Goal: Task Accomplishment & Management: Use online tool/utility

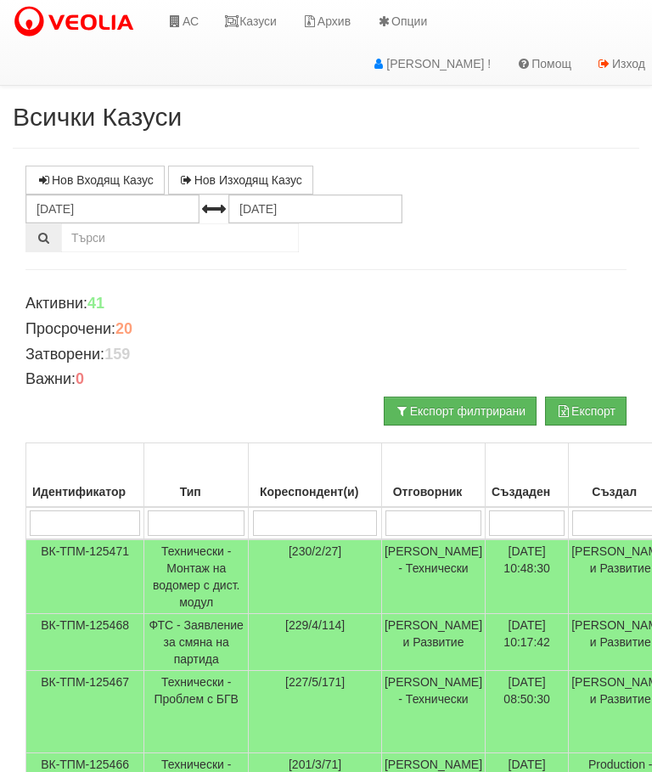
scroll to position [0, 18]
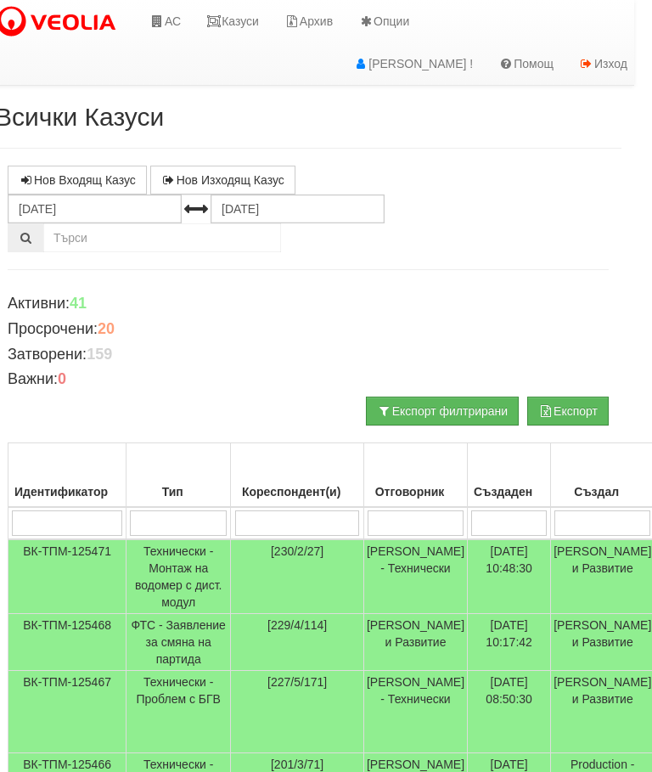
click at [248, 28] on link "Казуси" at bounding box center [233, 21] width 78 height 42
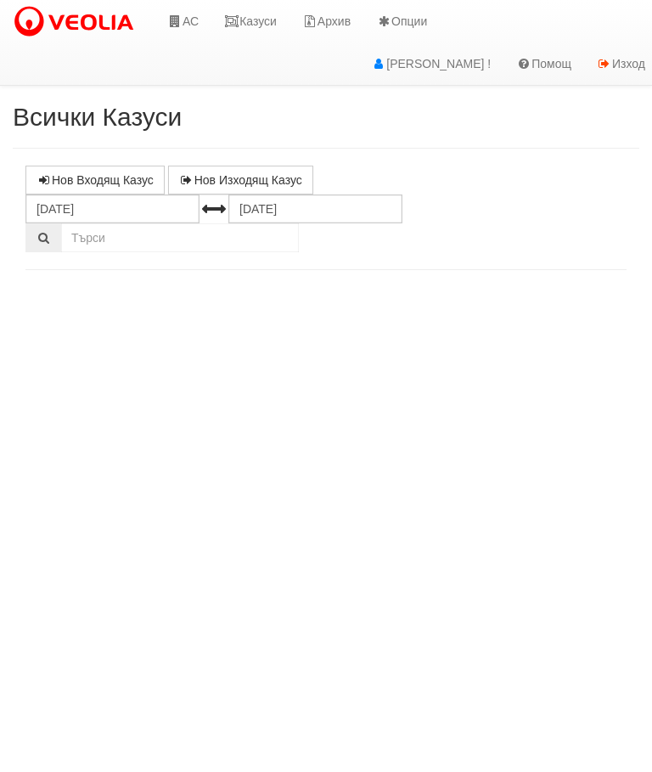
select select "10"
select select "1"
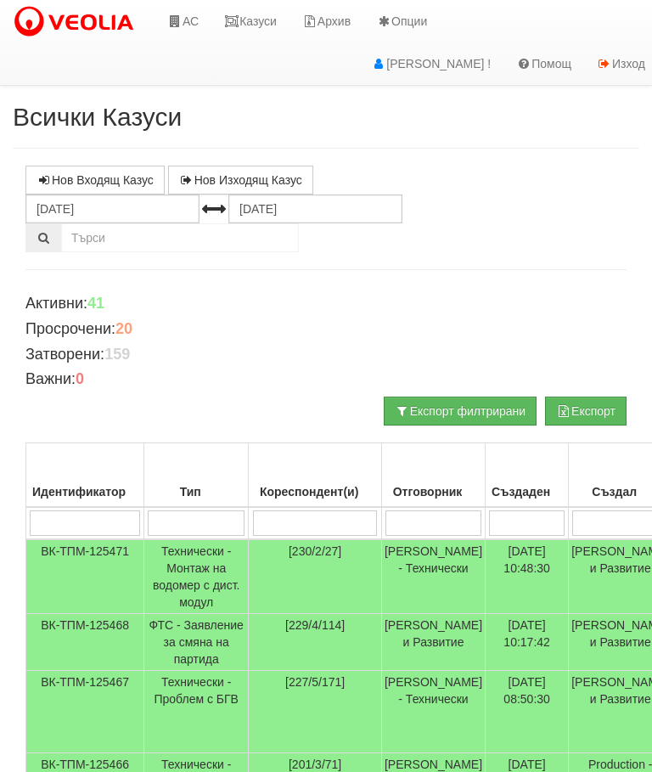
click at [256, 24] on link "Казуси" at bounding box center [250, 21] width 78 height 42
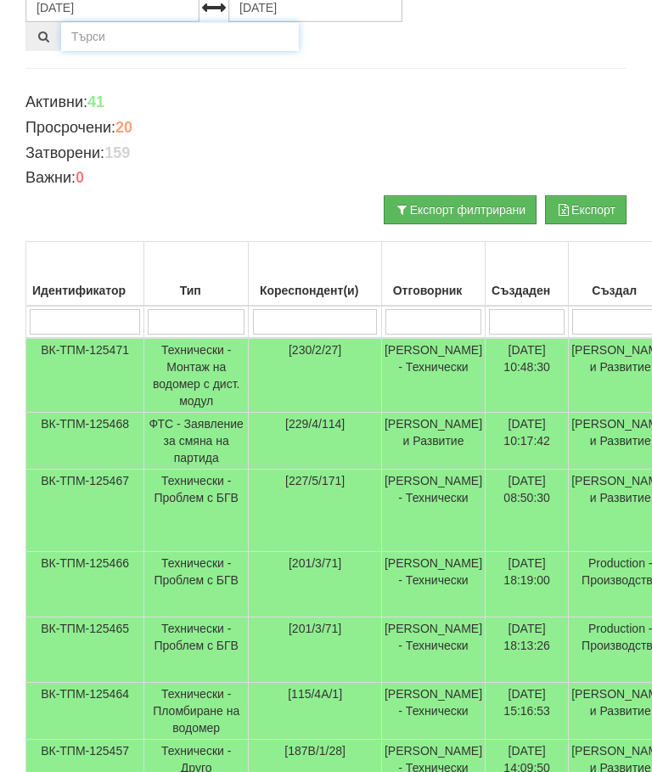
click at [267, 25] on input "text" at bounding box center [180, 36] width 238 height 29
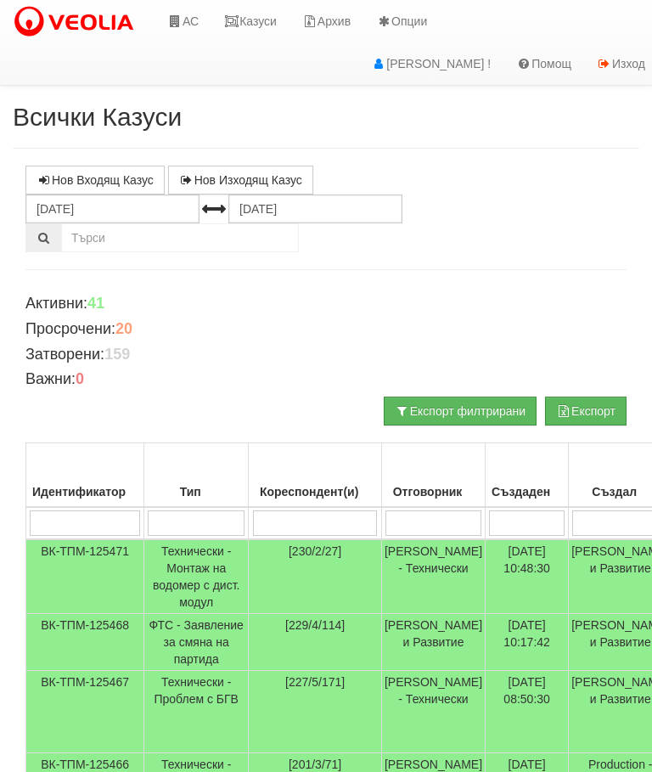
click at [258, 17] on link "Казуси" at bounding box center [250, 21] width 78 height 42
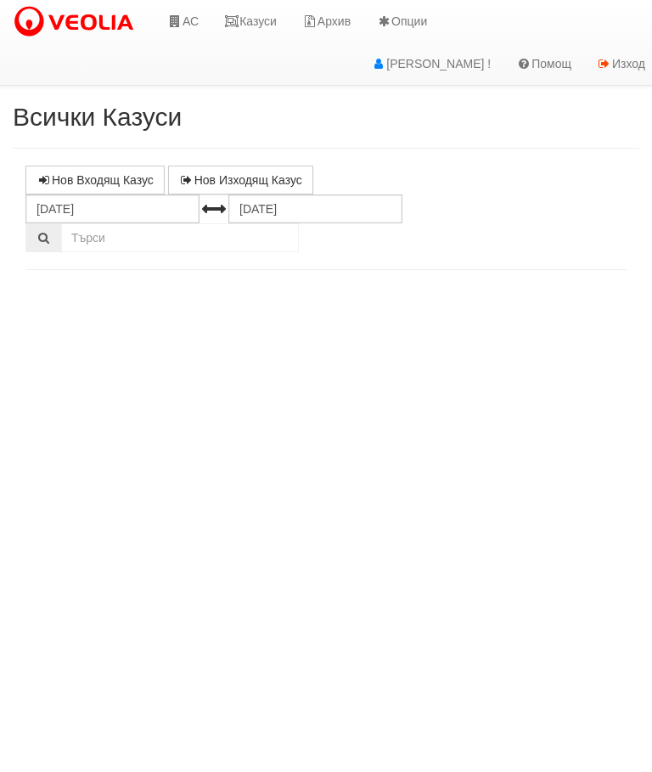
select select "10"
select select "1"
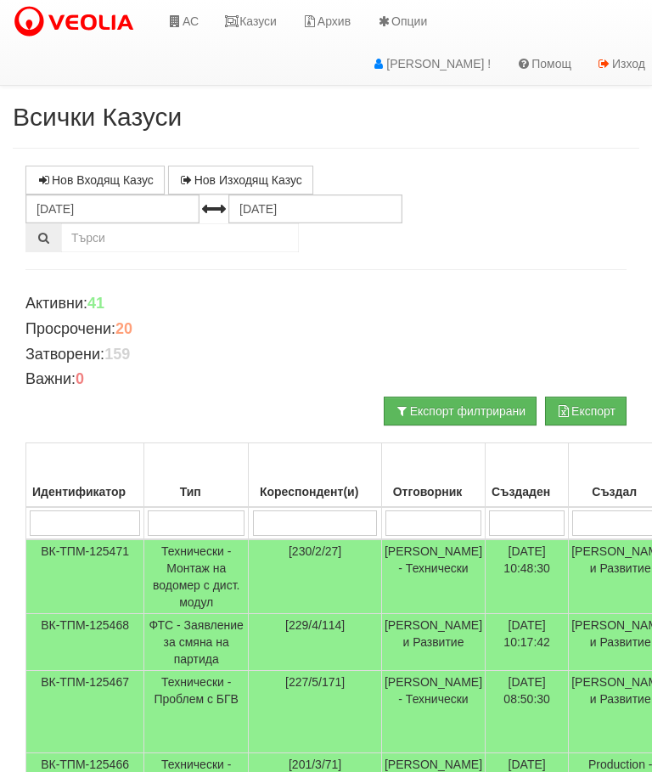
click at [256, 16] on link "Казуси" at bounding box center [250, 21] width 78 height 42
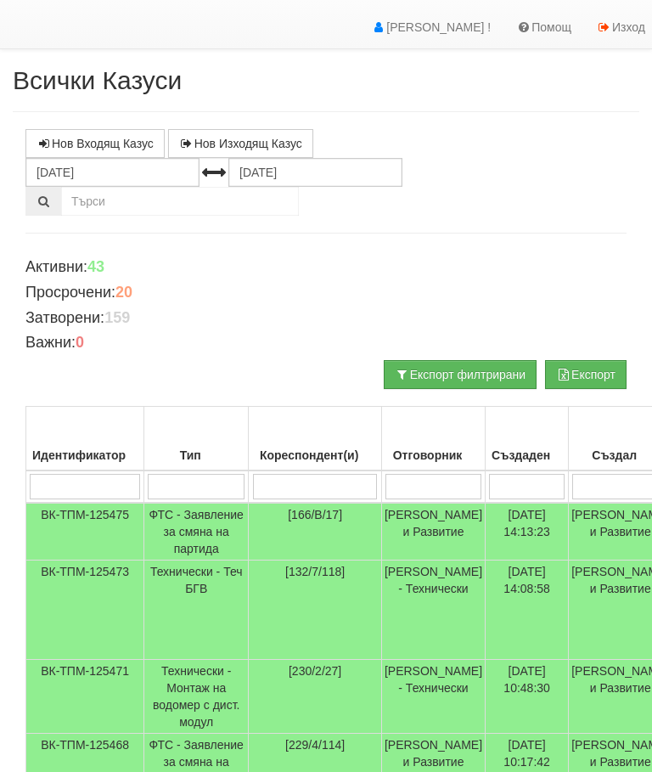
scroll to position [37, 0]
click at [183, 597] on td "Технически - Теч БГВ" at bounding box center [196, 609] width 104 height 99
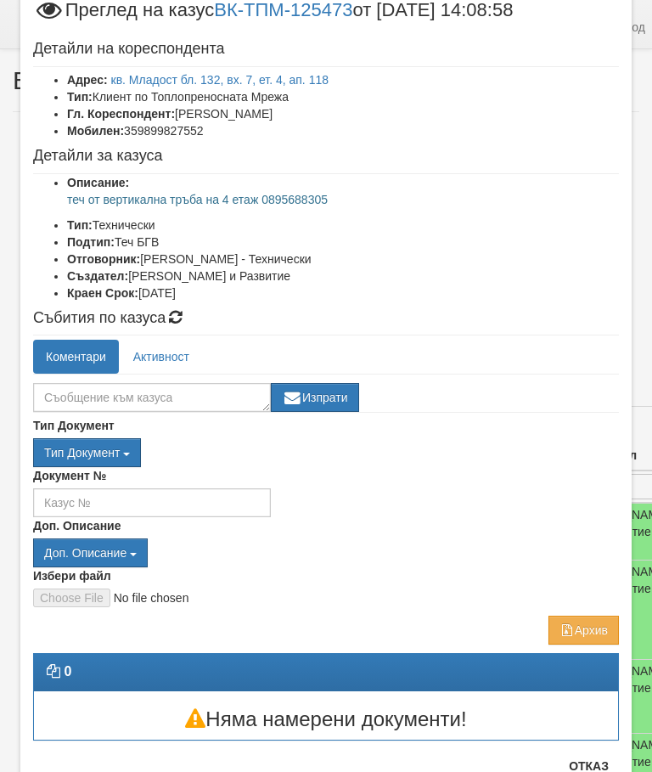
scroll to position [53, 0]
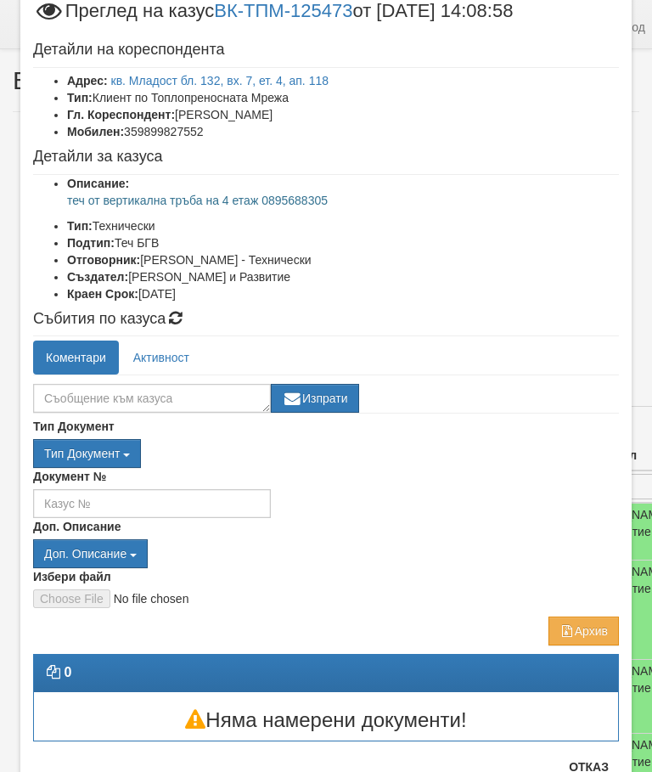
click at [604, 766] on button "Отказ" at bounding box center [589, 766] width 60 height 27
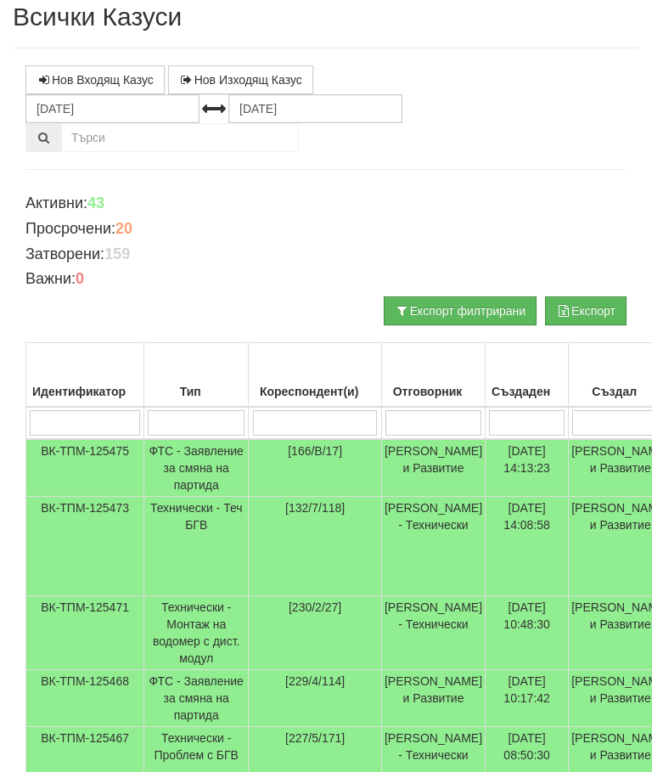
scroll to position [0, 0]
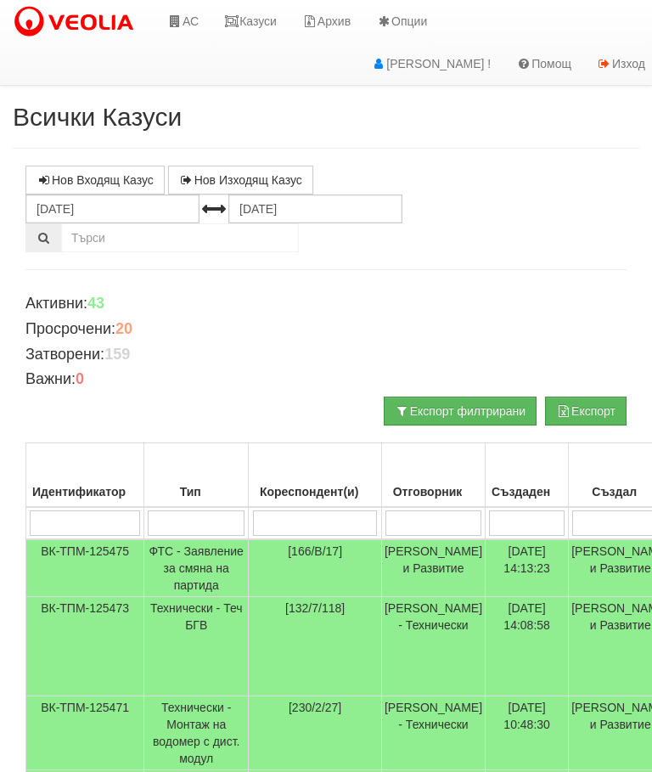
click at [249, 20] on link "Казуси" at bounding box center [250, 21] width 78 height 42
click at [250, 24] on link "Казуси" at bounding box center [250, 21] width 78 height 42
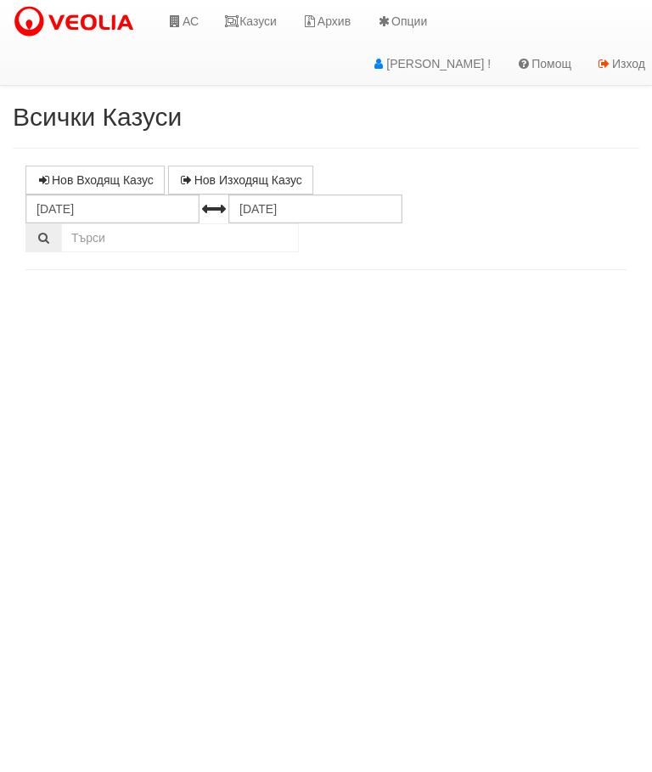
select select "10"
select select "1"
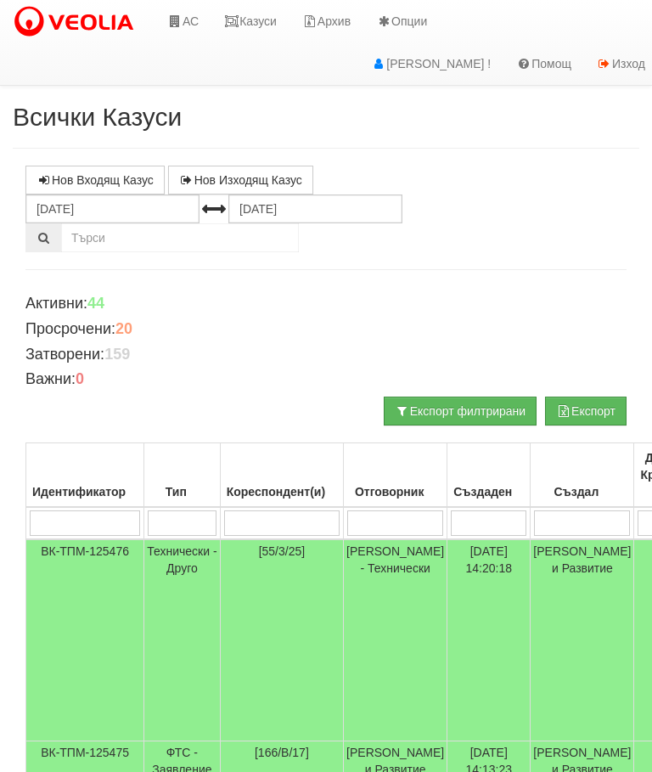
click at [181, 21] on icon at bounding box center [174, 21] width 15 height 12
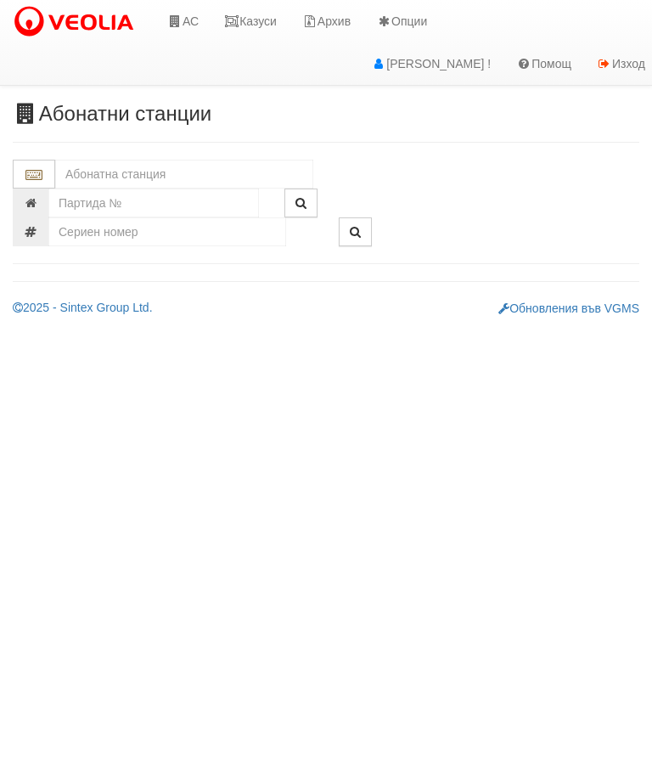
click at [106, 168] on input "text" at bounding box center [184, 174] width 258 height 29
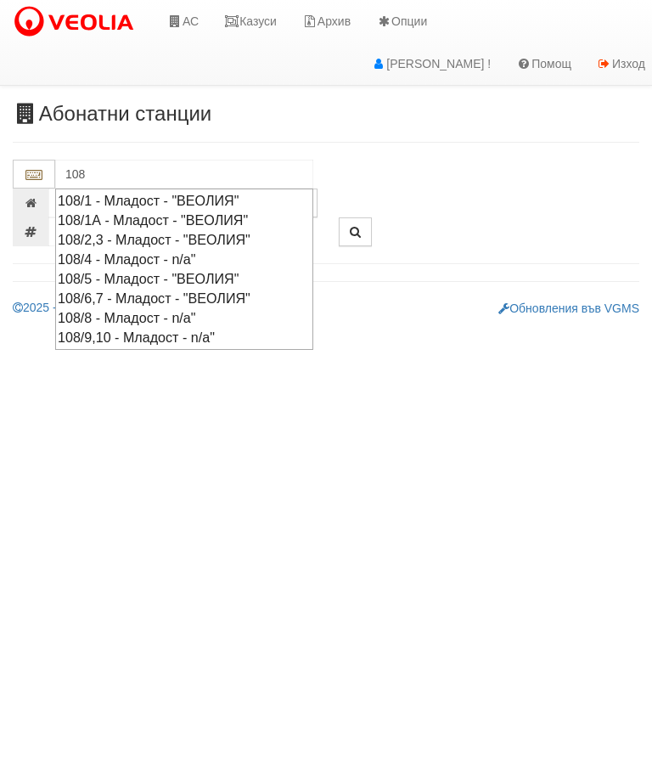
click at [112, 289] on div "108/6,7 - Младост - "ВЕОЛИЯ"" at bounding box center [184, 299] width 253 height 20
type input "108/6,7 - Младост - "ВЕОЛИЯ""
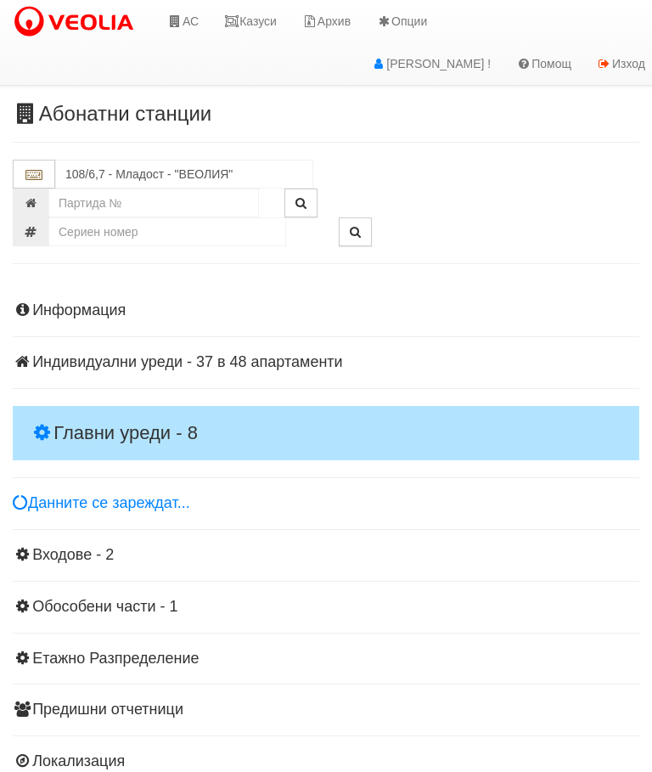
click at [187, 407] on h4 "Главни уреди - 8" at bounding box center [326, 433] width 627 height 54
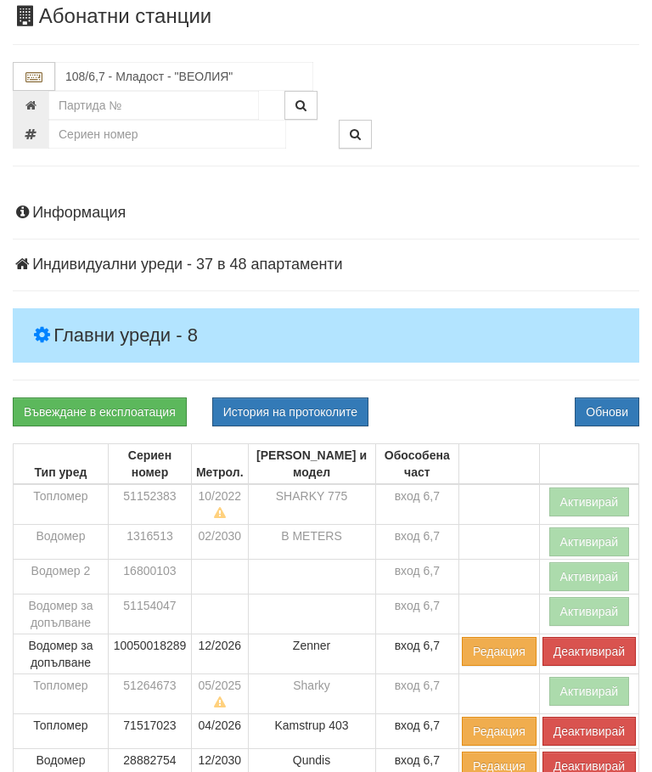
scroll to position [99, 0]
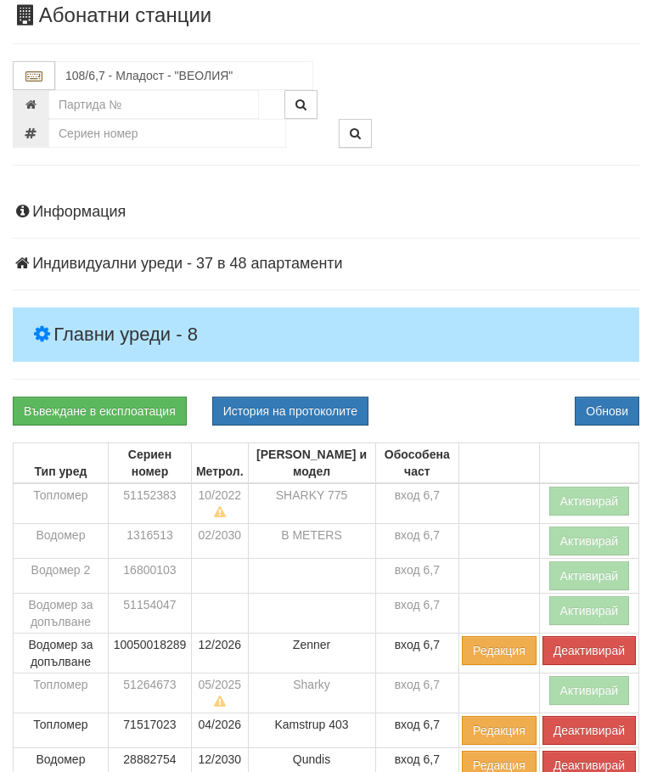
click at [593, 650] on button "Деактивирай" at bounding box center [589, 650] width 93 height 29
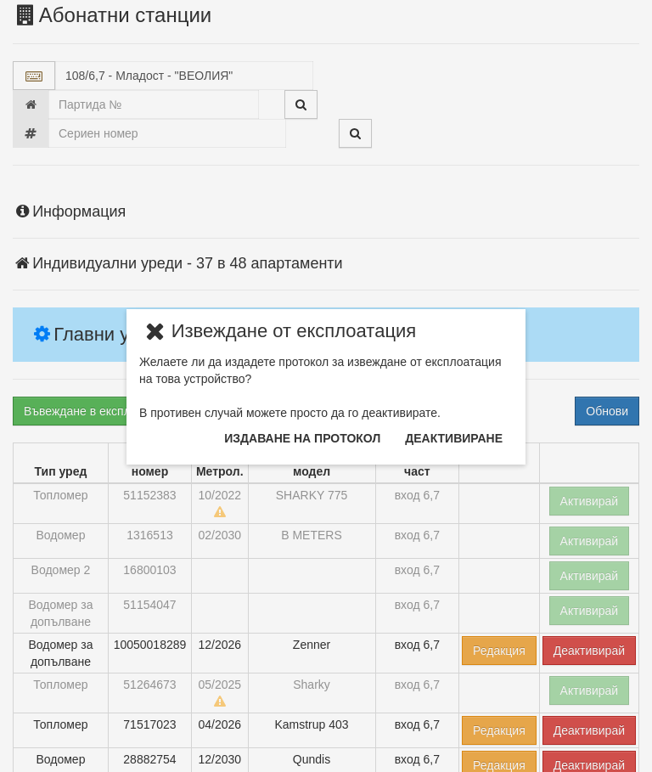
click at [327, 434] on button "Издаване на протокол" at bounding box center [302, 438] width 177 height 27
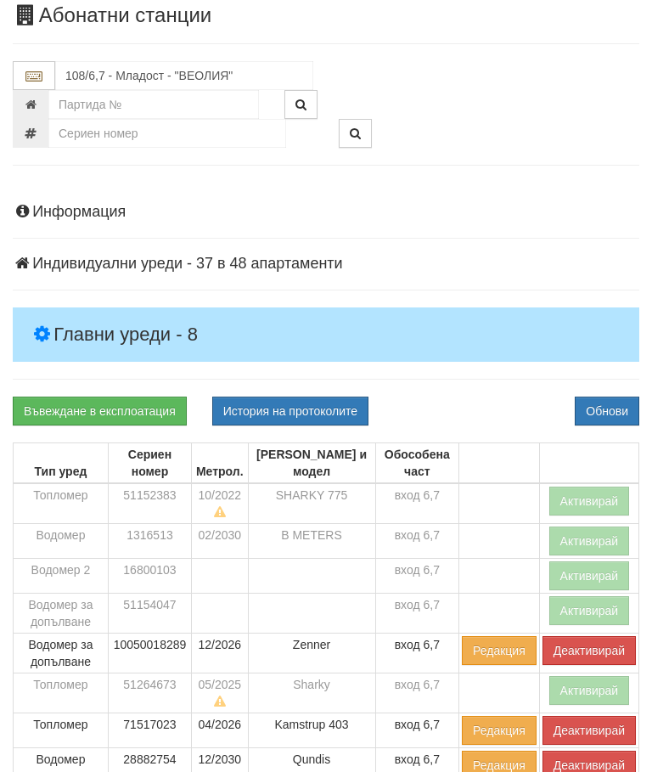
scroll to position [162, 0]
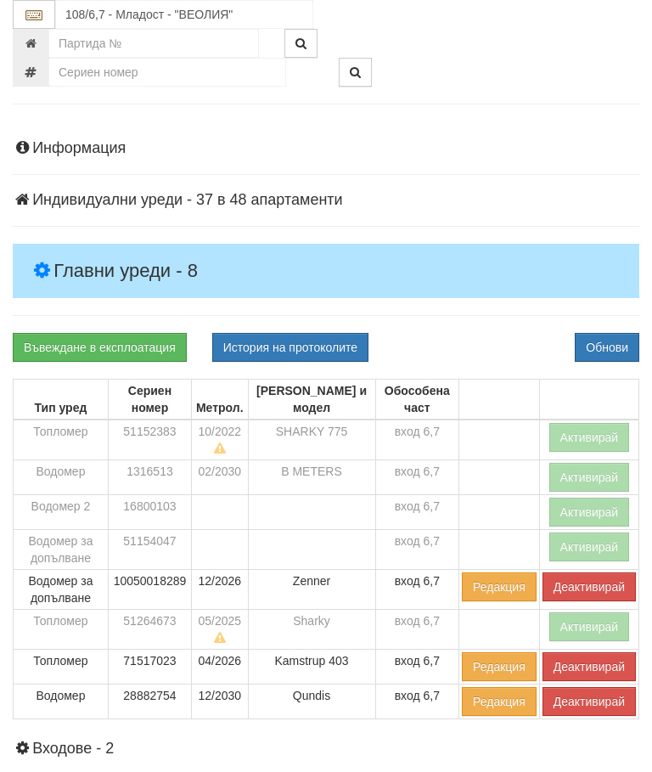
click at [611, 339] on button "Обнови" at bounding box center [607, 347] width 65 height 29
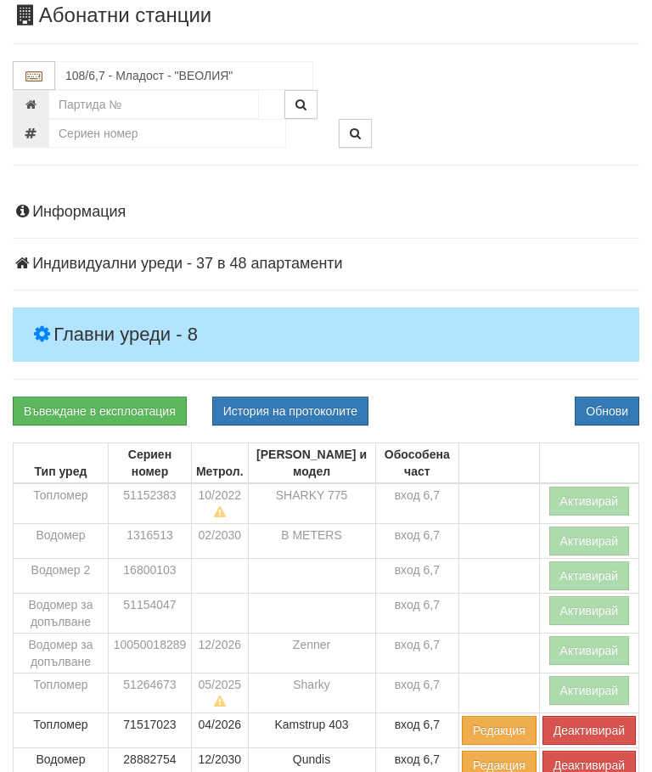
scroll to position [0, 0]
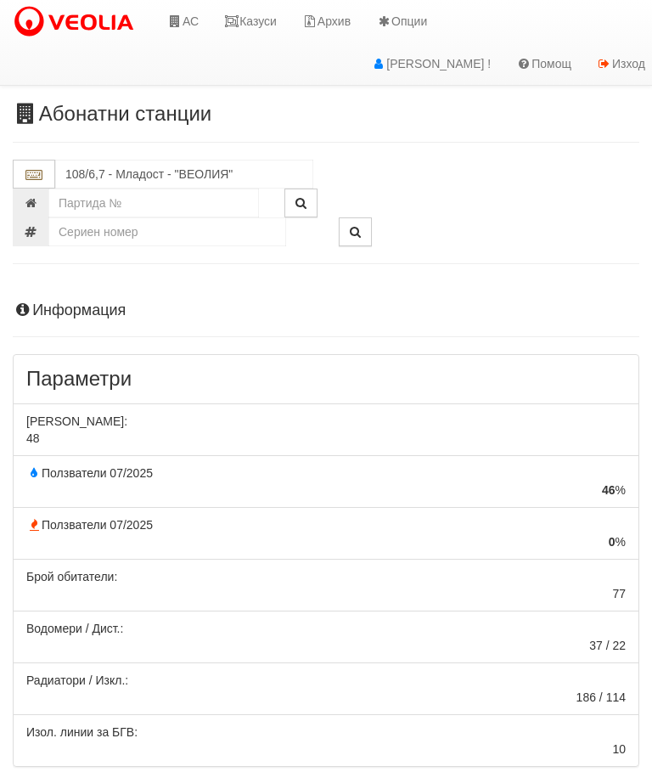
click at [307, 318] on h4 "Информация" at bounding box center [326, 310] width 627 height 17
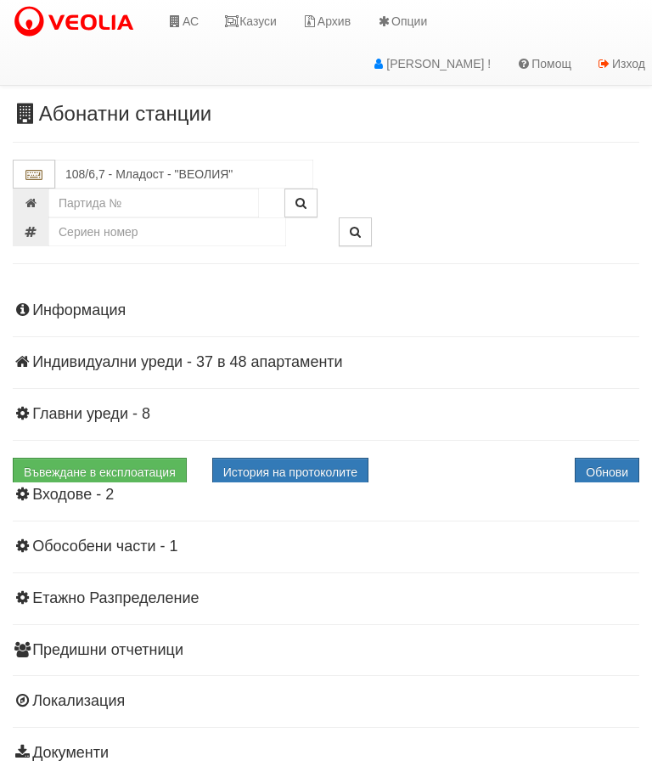
click at [366, 417] on h4 "Главни уреди - 8" at bounding box center [326, 414] width 627 height 17
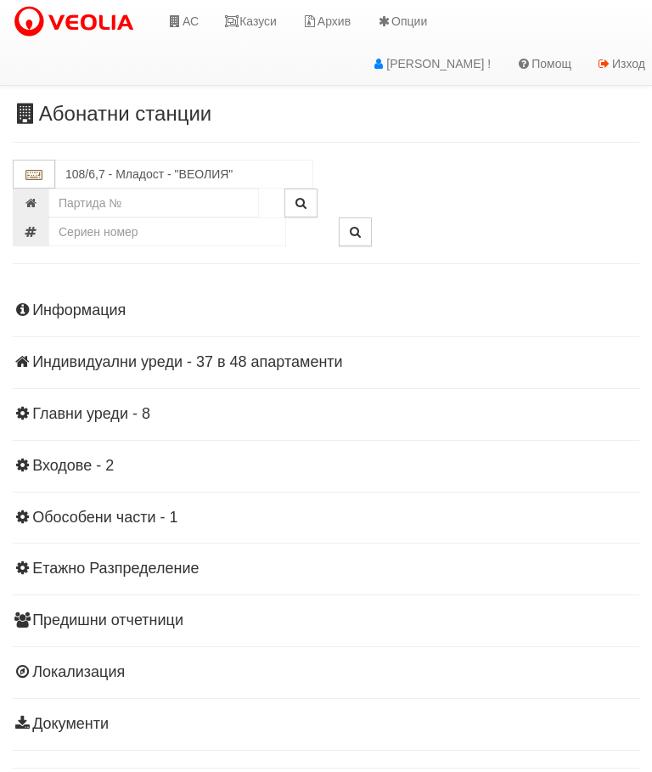
click at [269, 17] on link "Казуси" at bounding box center [250, 21] width 78 height 42
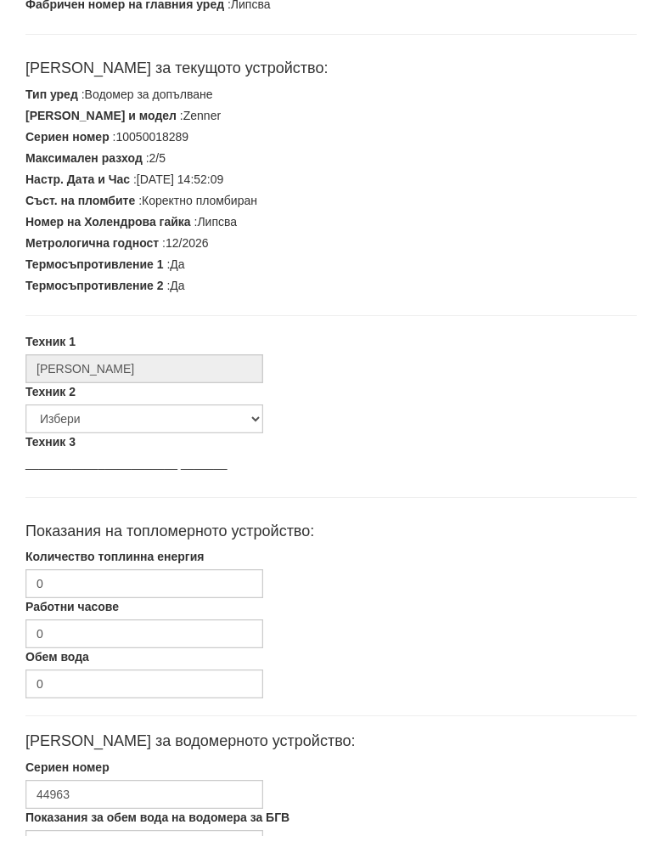
scroll to position [282, 0]
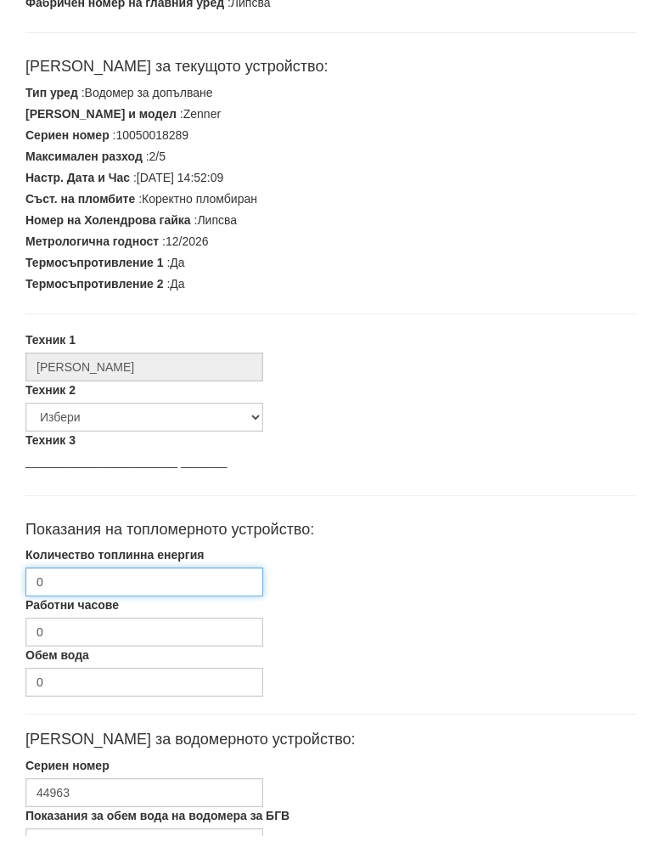
click at [178, 585] on input "0" at bounding box center [144, 599] width 238 height 29
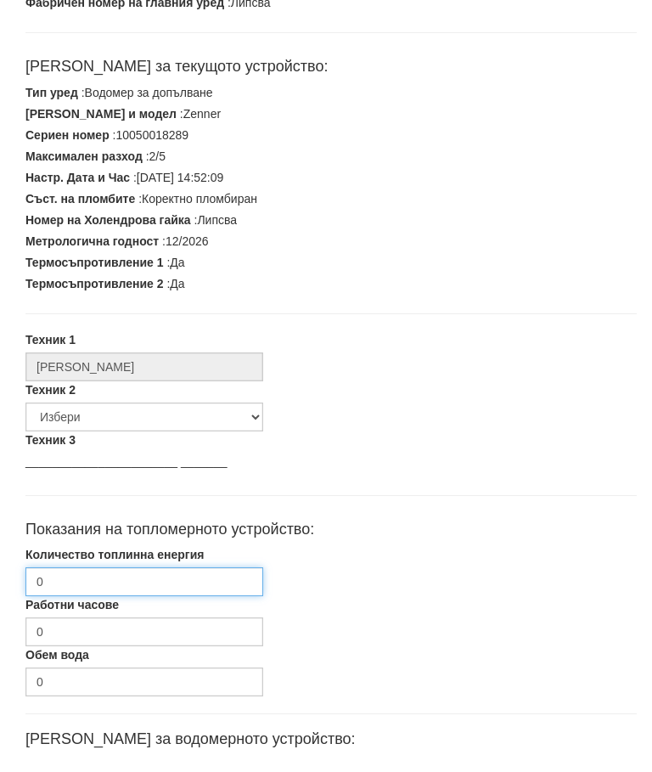
scroll to position [339, 0]
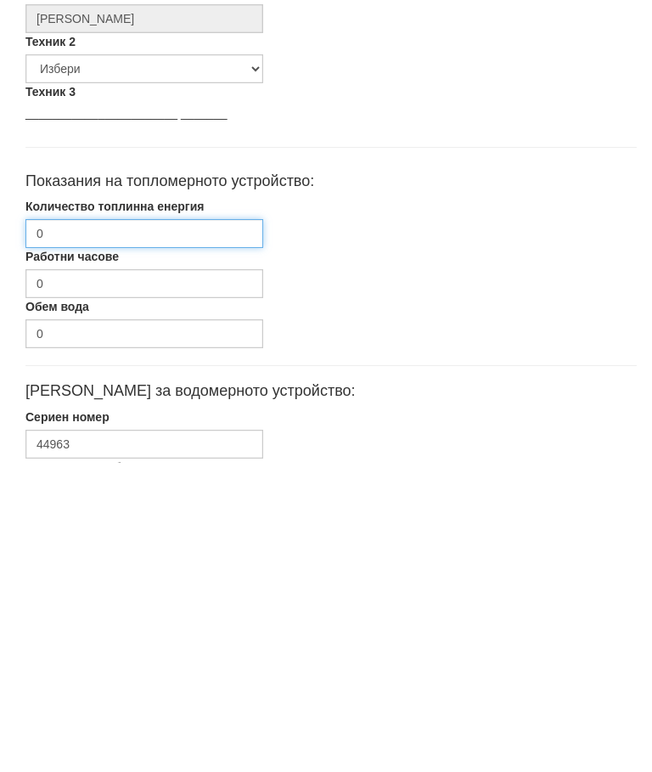
click at [110, 528] on input "0" at bounding box center [144, 542] width 238 height 29
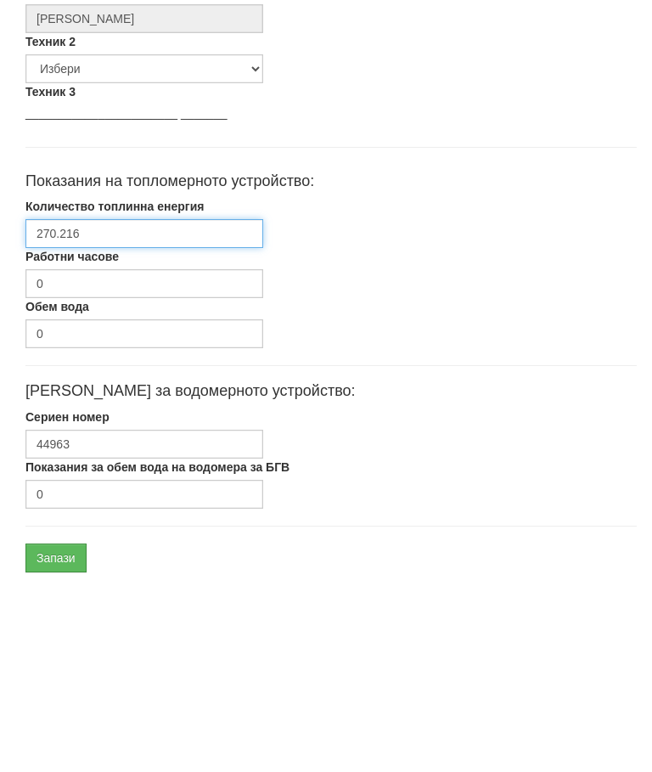
scroll to position [455, 0]
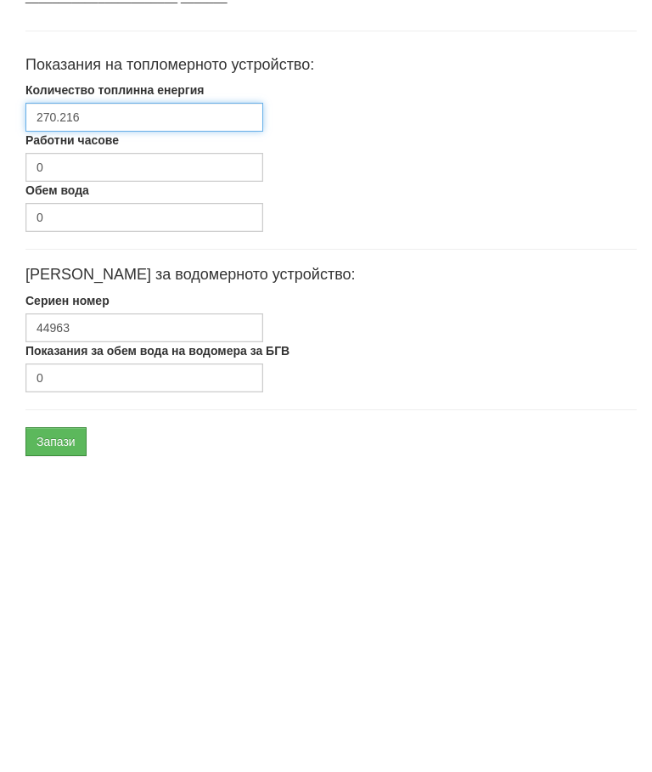
type input "270.216"
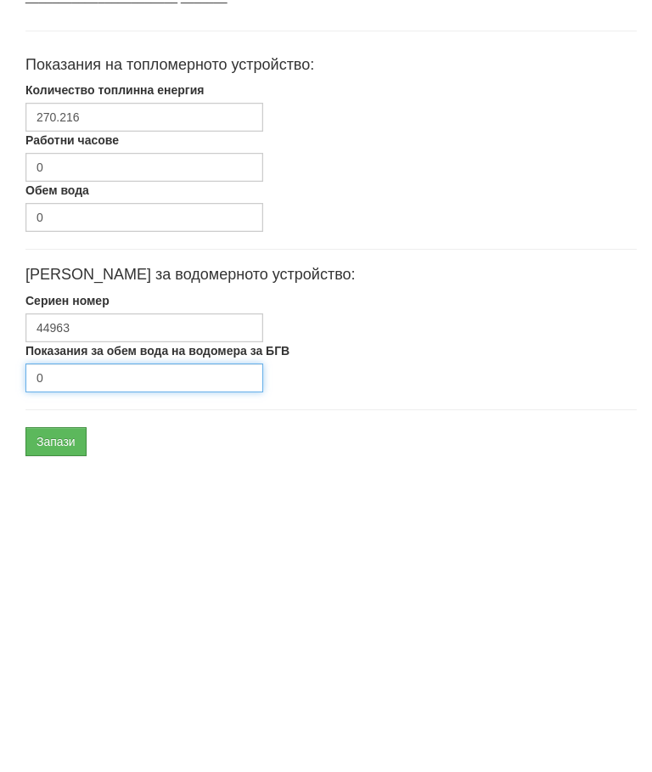
click at [225, 673] on input "0" at bounding box center [144, 687] width 238 height 29
type input "0"
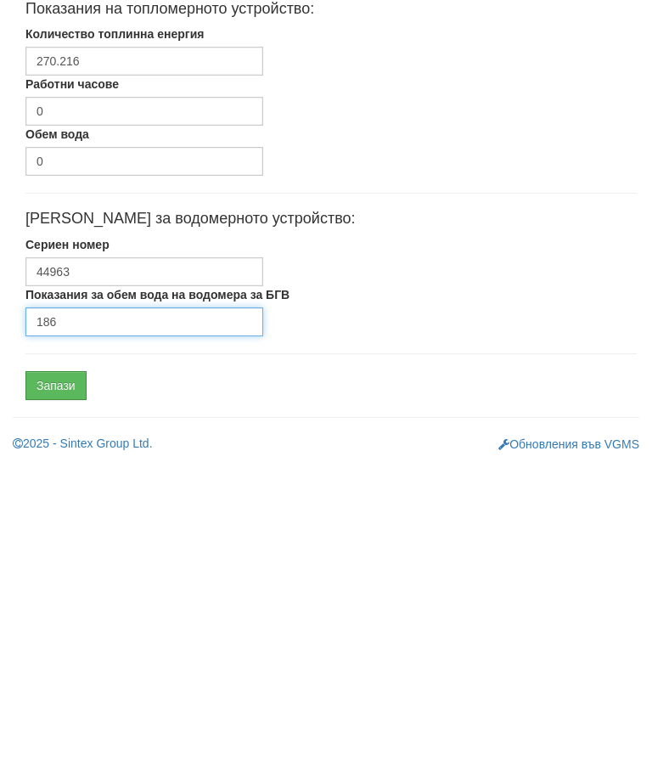
type input "186"
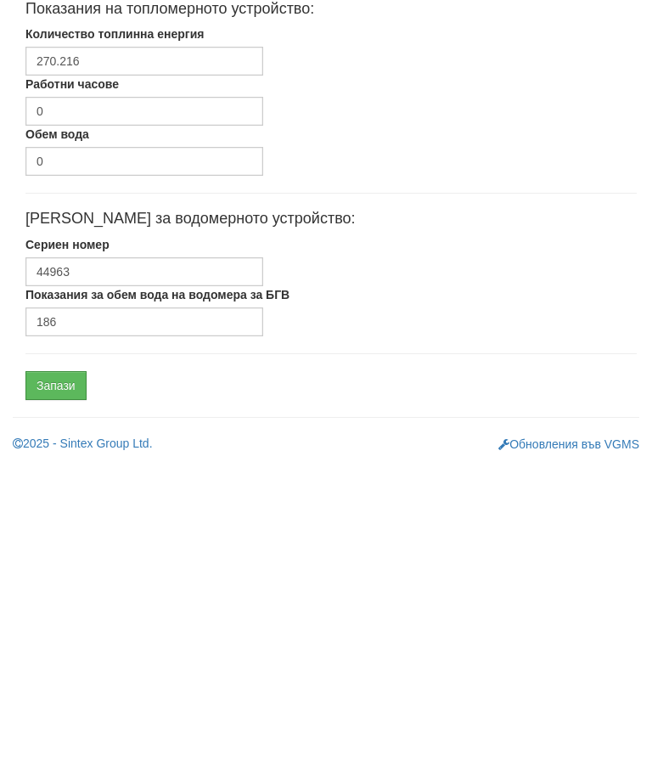
click at [70, 680] on input "Запази" at bounding box center [55, 694] width 61 height 29
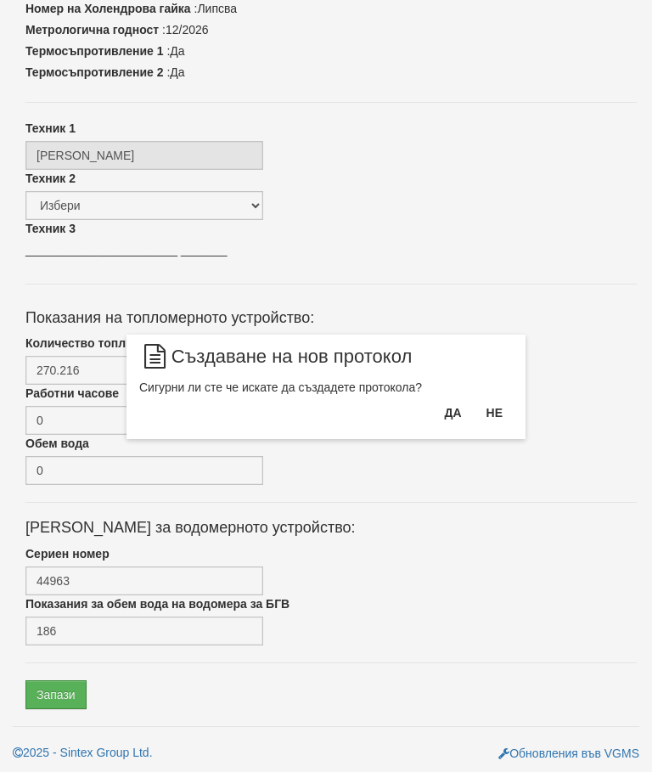
click at [453, 418] on button "Да" at bounding box center [452, 412] width 37 height 27
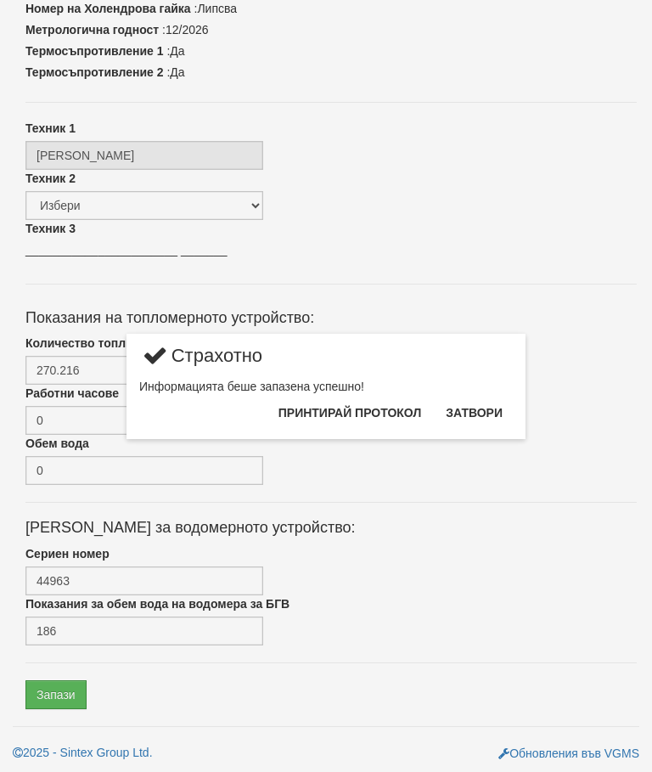
click at [491, 409] on button "Затвори" at bounding box center [474, 412] width 77 height 27
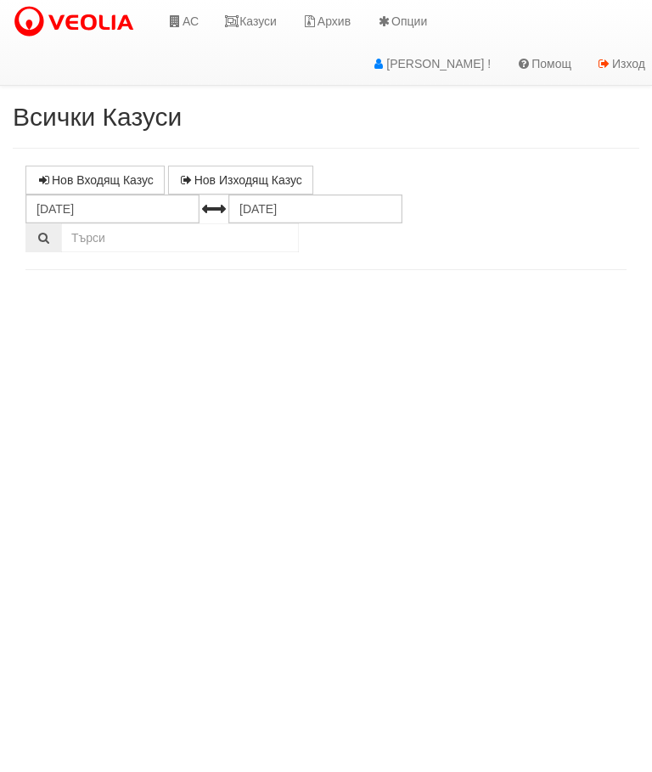
select select "10"
select select "1"
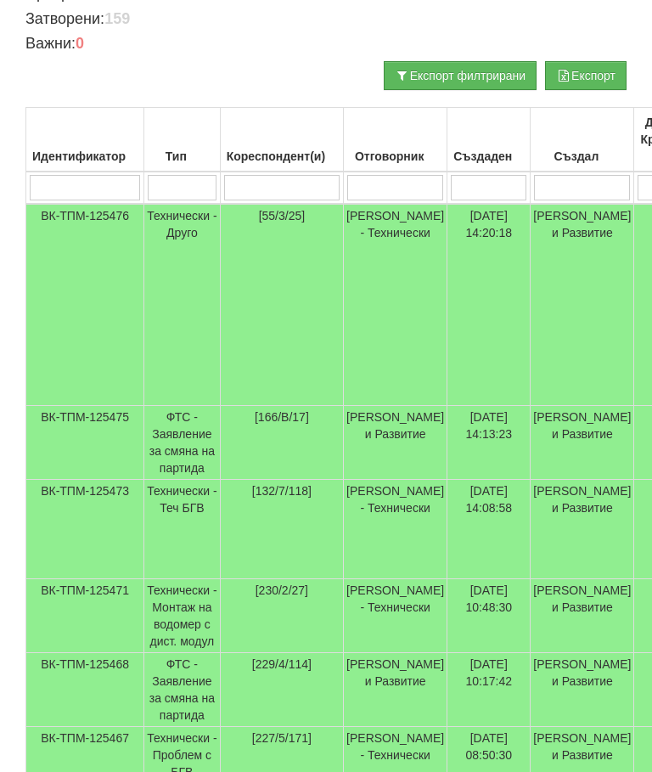
scroll to position [335, 0]
click at [174, 498] on td "Технически - Теч БГВ" at bounding box center [182, 529] width 76 height 99
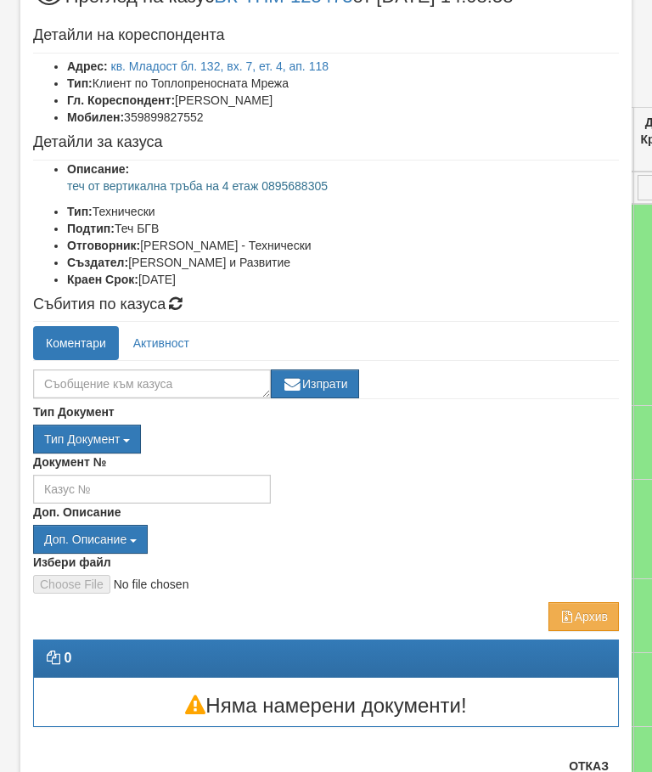
scroll to position [67, 0]
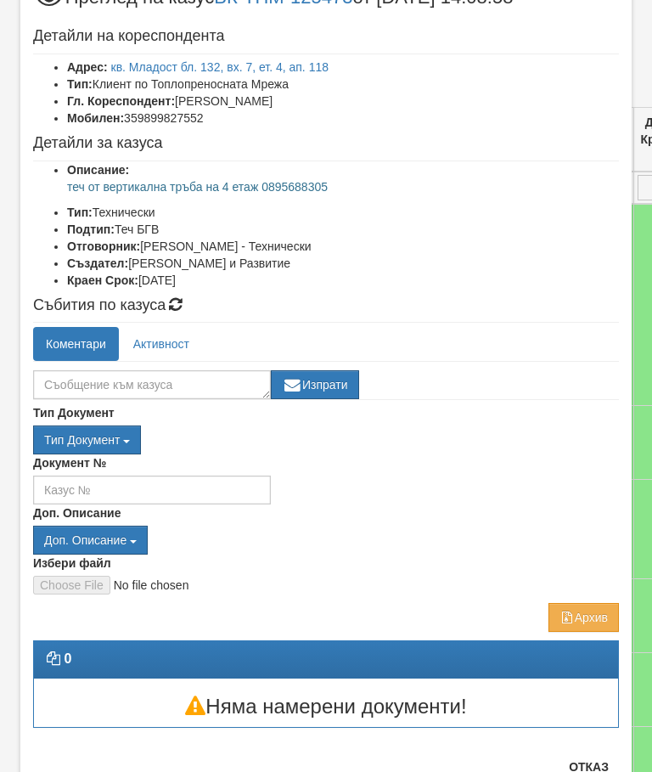
click at [587, 771] on button "Отказ" at bounding box center [589, 766] width 60 height 27
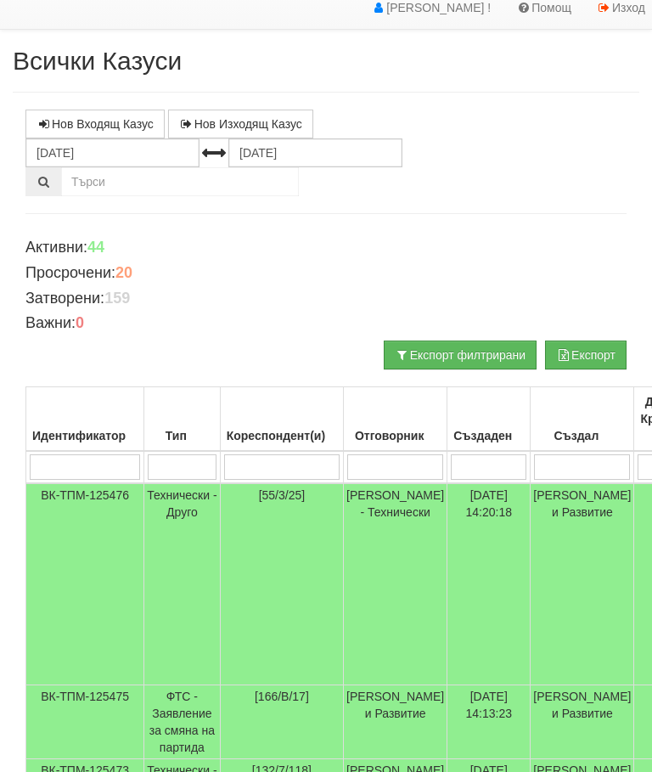
scroll to position [0, 0]
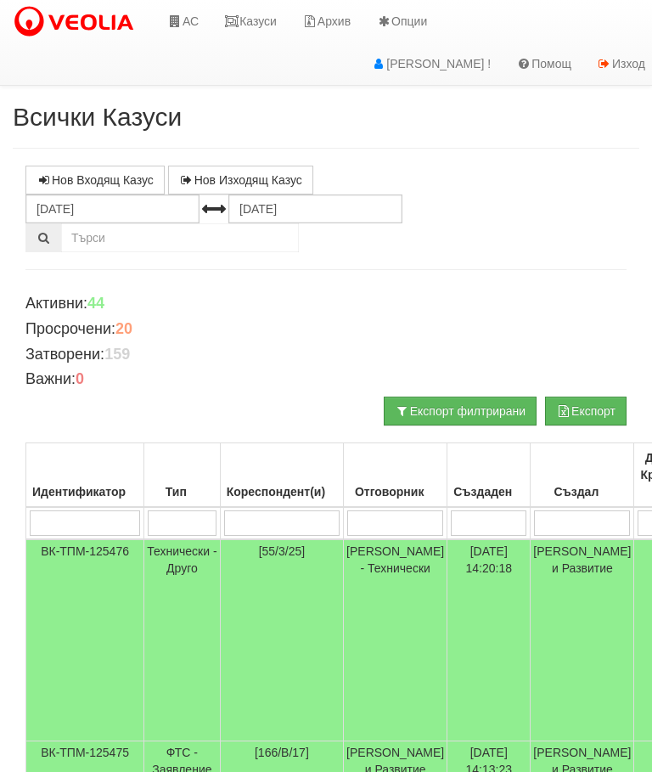
click at [182, 8] on link "АС" at bounding box center [183, 21] width 57 height 42
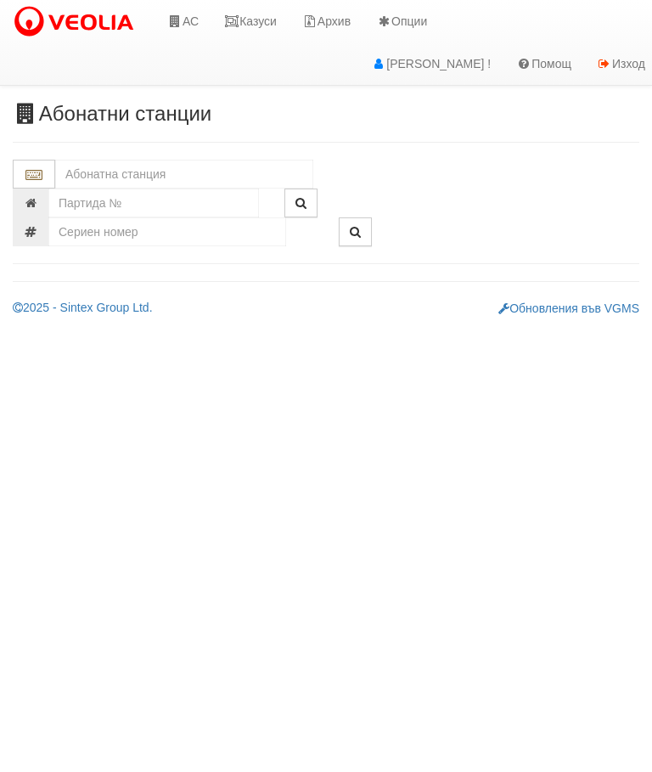
click at [98, 161] on input "text" at bounding box center [184, 174] width 258 height 29
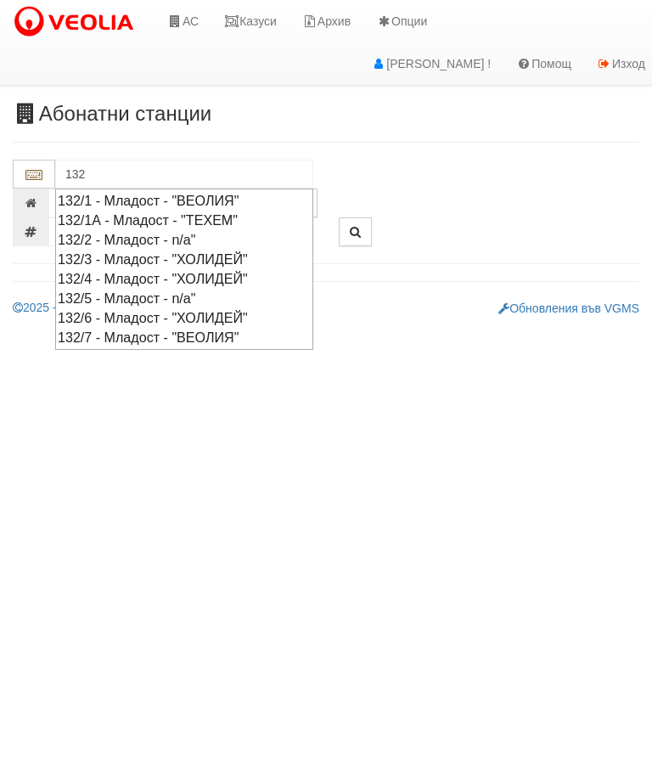
click at [78, 330] on div "132/7 - Младост - "ВЕОЛИЯ"" at bounding box center [184, 338] width 253 height 20
type input "132/7 - Младост - "ВЕОЛИЯ""
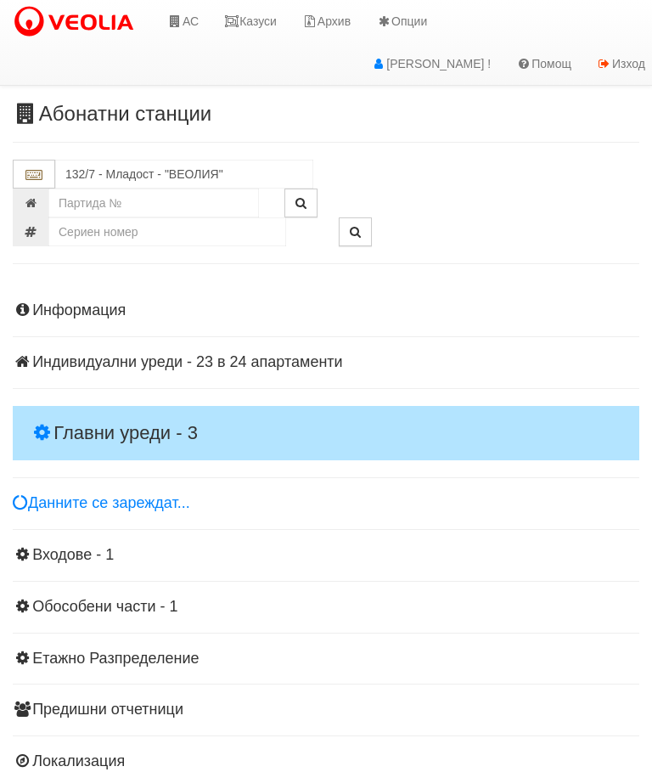
click at [65, 408] on h4 "Главни уреди - 3" at bounding box center [326, 433] width 627 height 54
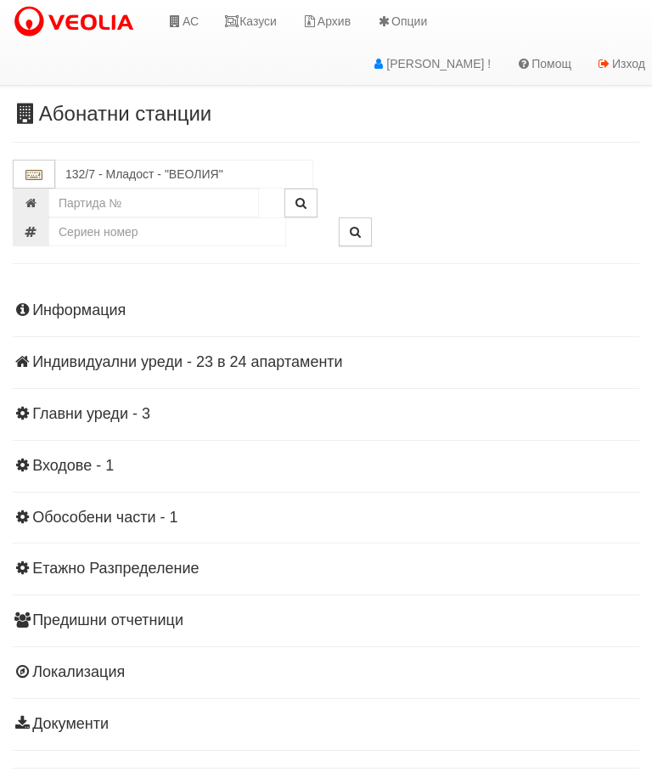
click at [78, 420] on h4 "Главни уреди - 3" at bounding box center [326, 414] width 627 height 17
click at [60, 291] on div "Информация Параметри Брой Апартаменти: 24 Ползватели 07/2025 50 % 0 % 47" at bounding box center [326, 515] width 627 height 469
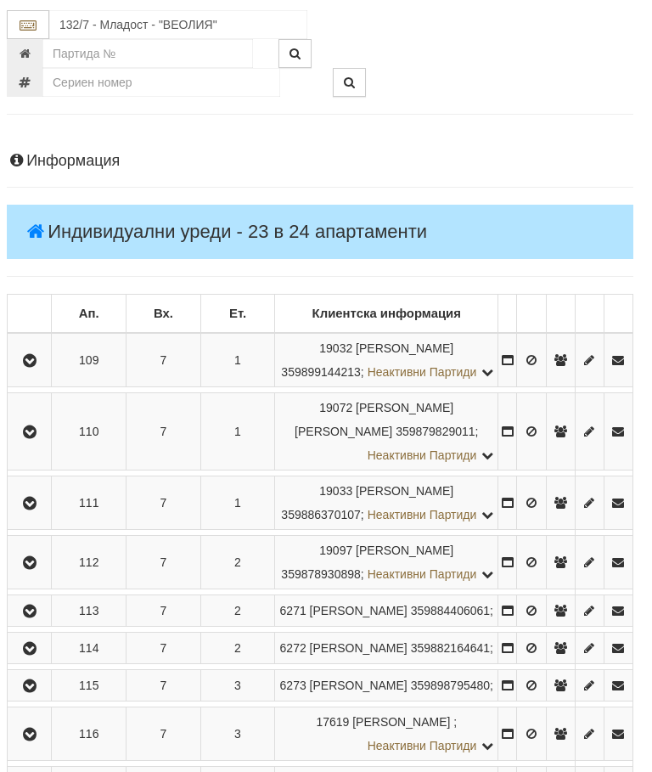
scroll to position [0, 6]
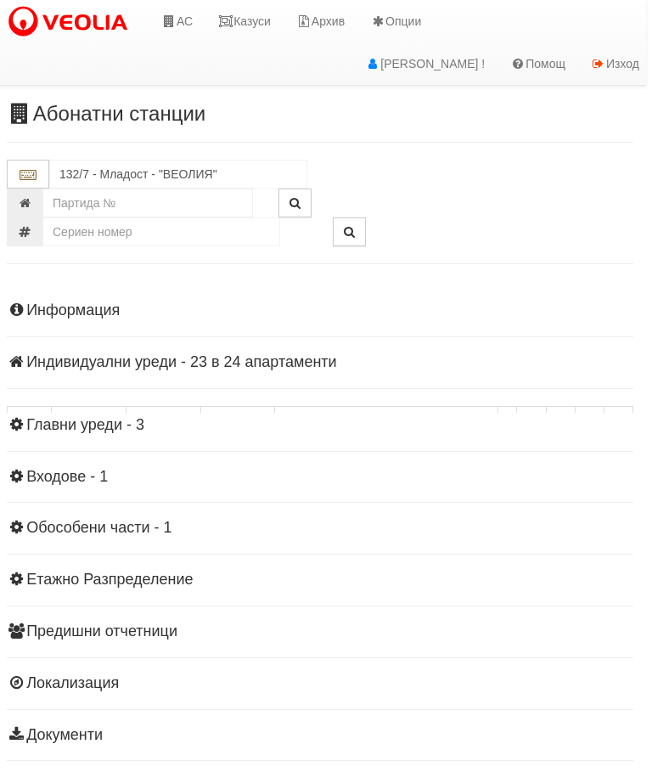
click at [77, 368] on h4 "Индивидуални уреди - 23 в 24 апартаменти" at bounding box center [320, 362] width 627 height 17
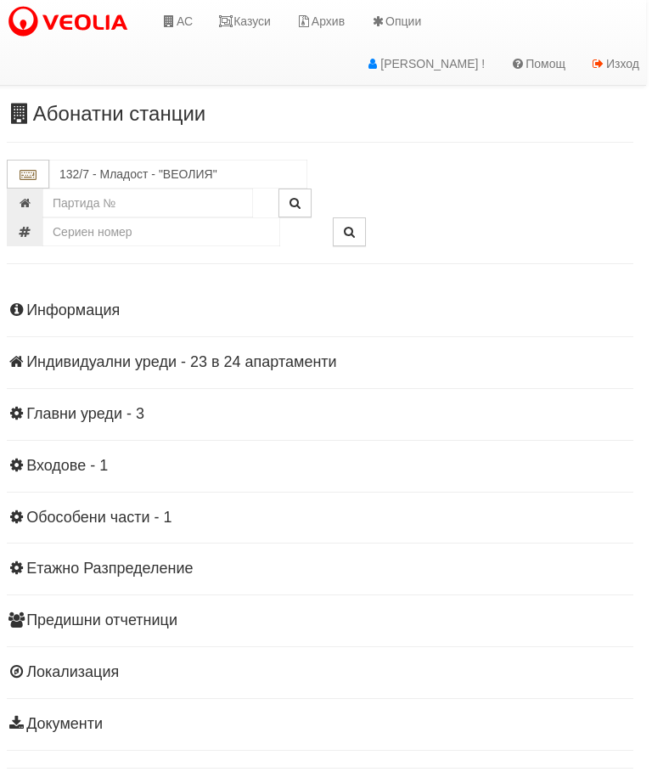
click at [259, 18] on link "Казуси" at bounding box center [244, 21] width 78 height 42
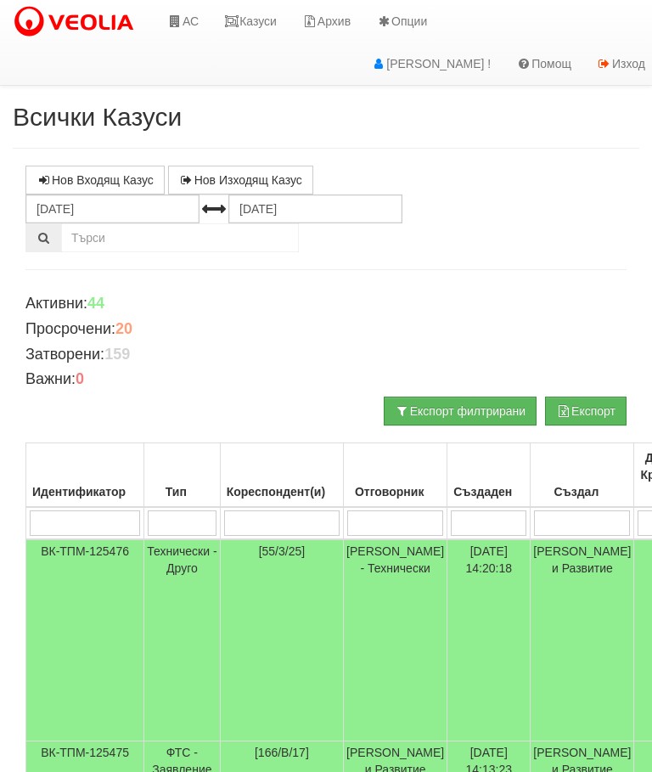
click at [263, 6] on link "Казуси" at bounding box center [250, 21] width 78 height 42
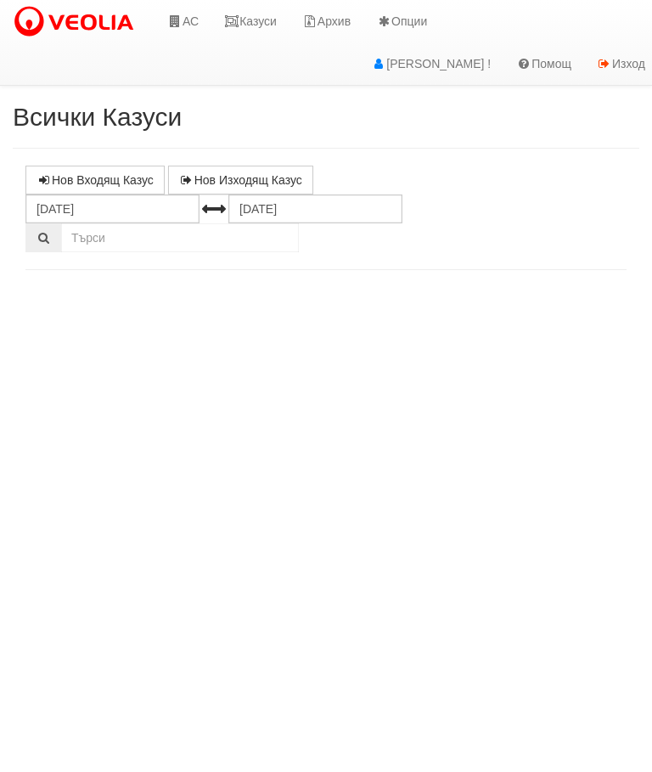
select select "10"
select select "1"
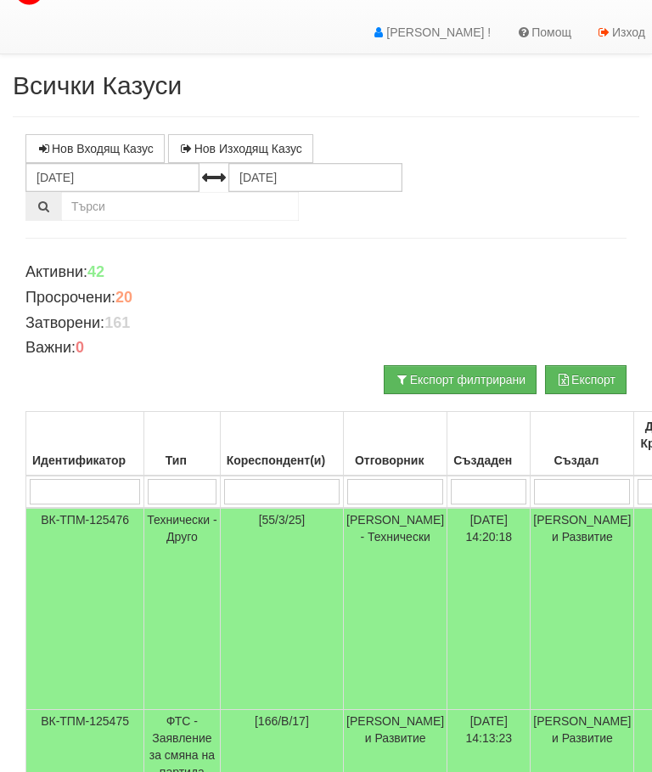
scroll to position [31, 0]
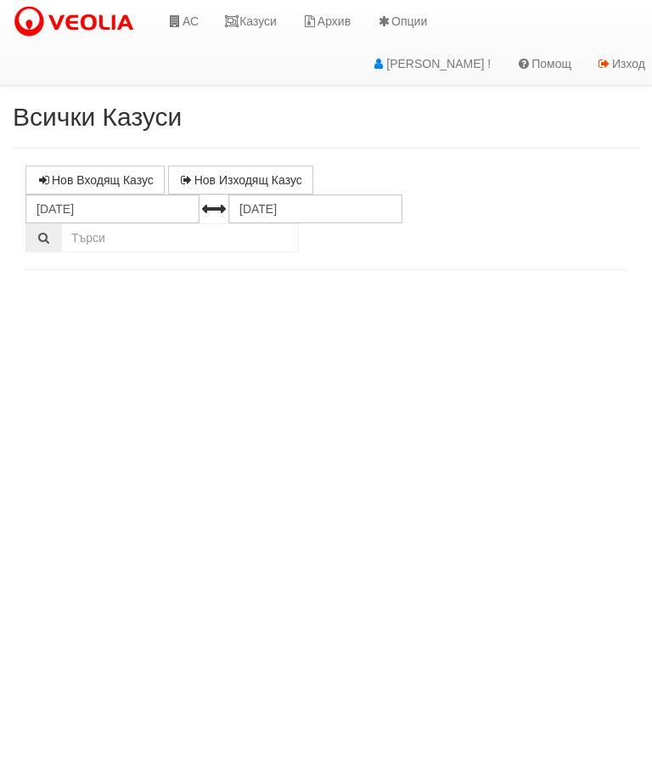
select select "10"
select select "1"
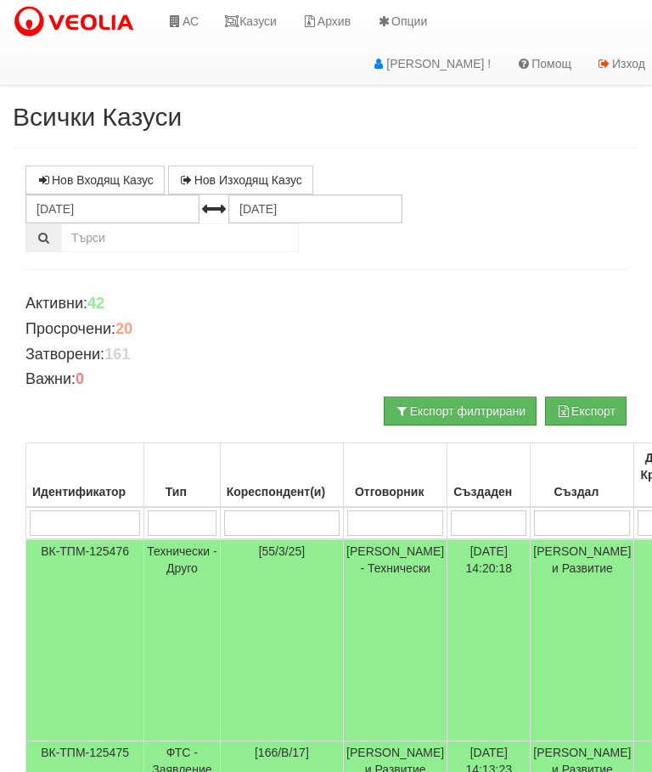
click at [251, 18] on link "Казуси" at bounding box center [250, 21] width 78 height 42
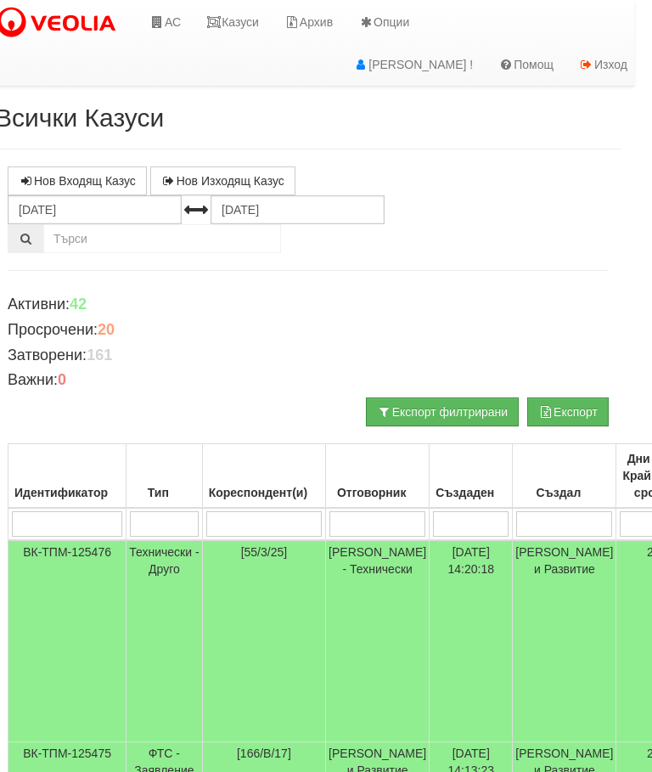
scroll to position [0, 18]
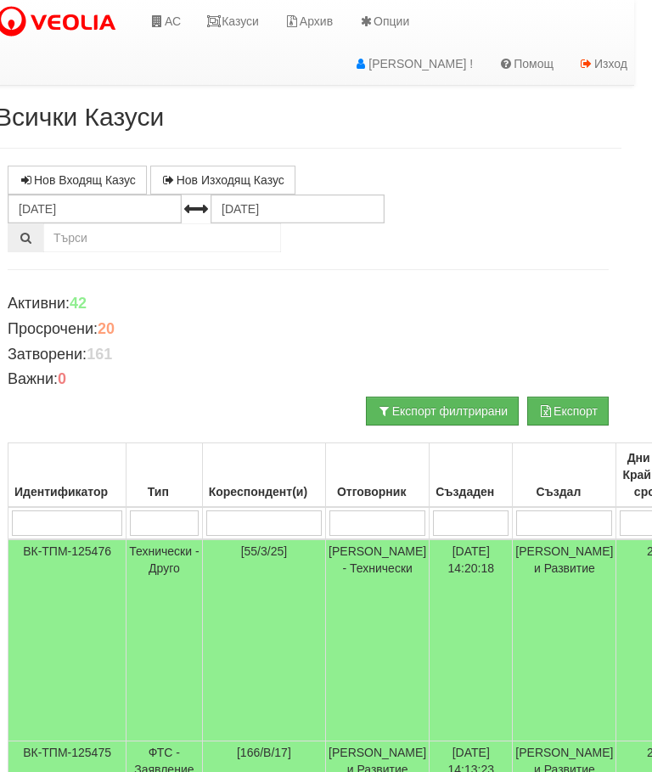
click at [228, 26] on link "Казуси" at bounding box center [233, 21] width 78 height 42
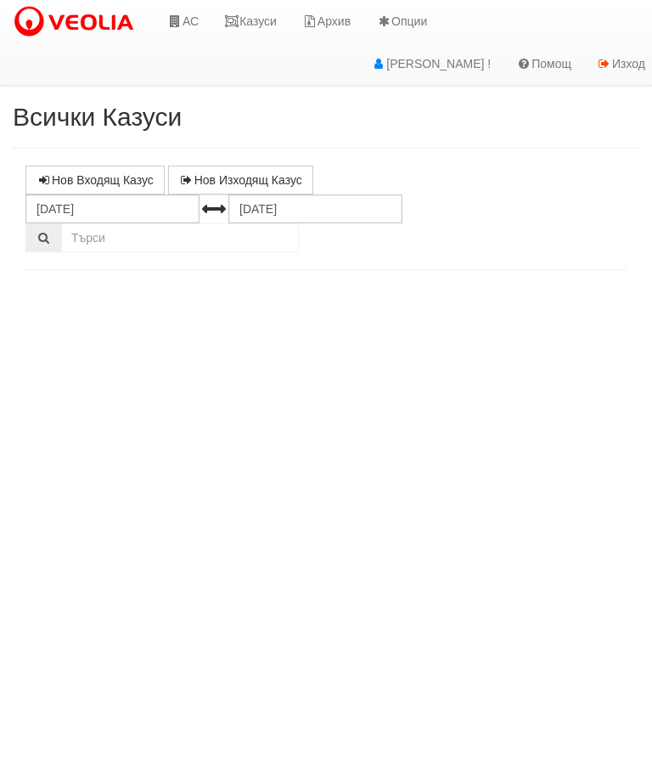
select select "10"
select select "1"
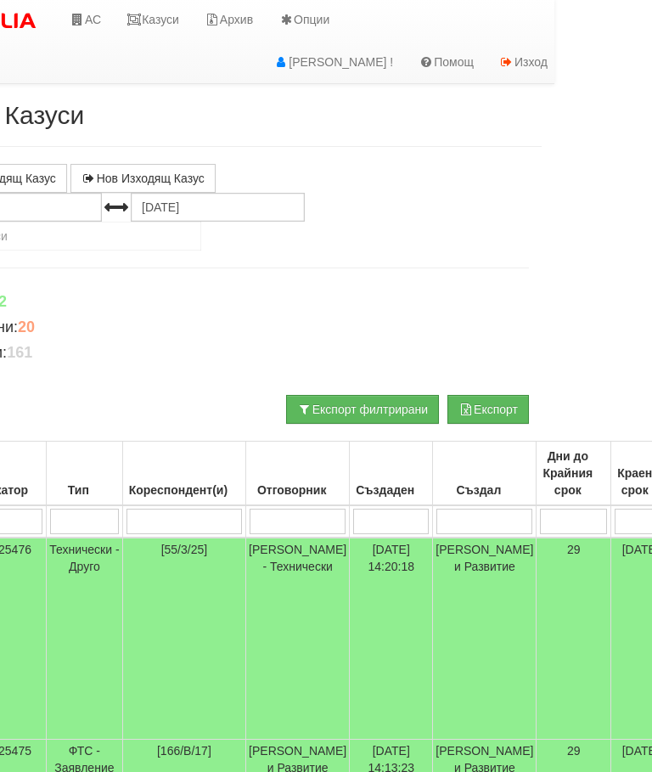
scroll to position [2, 0]
